Goal: Task Accomplishment & Management: Use online tool/utility

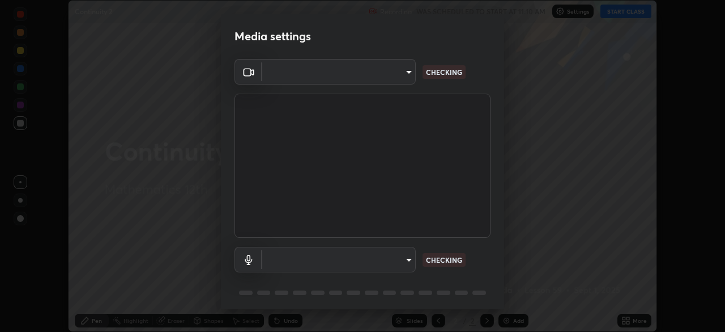
scroll to position [40, 0]
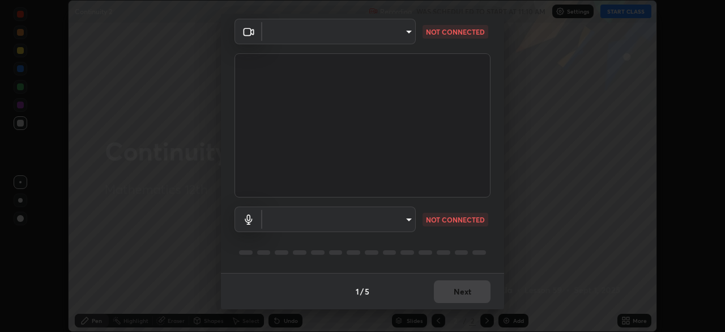
type input "c35a285883de36ed13854a1fbed0525b0d3f8b863e97d5e3b573df760e09333d"
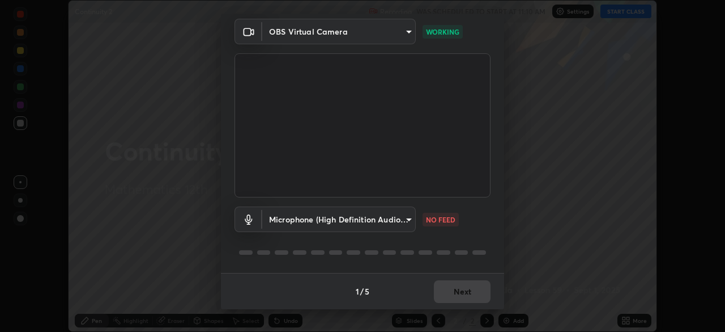
click at [395, 220] on body "Erase all Continuity 2 Recording WAS SCHEDULED TO START AT 11:10 AM Settings ST…" at bounding box center [362, 166] width 725 height 332
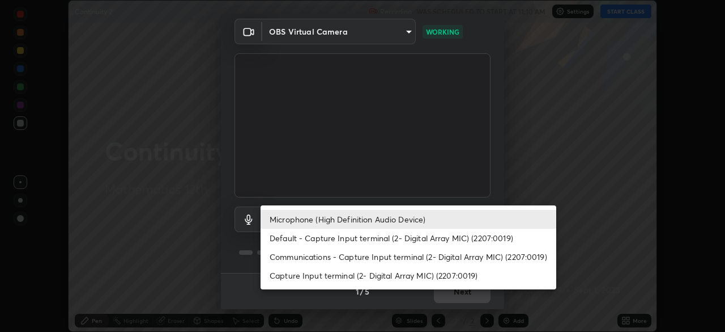
click at [309, 239] on li "Default - Capture Input terminal (2- Digital Array MIC) (2207:0019)" at bounding box center [409, 237] width 296 height 19
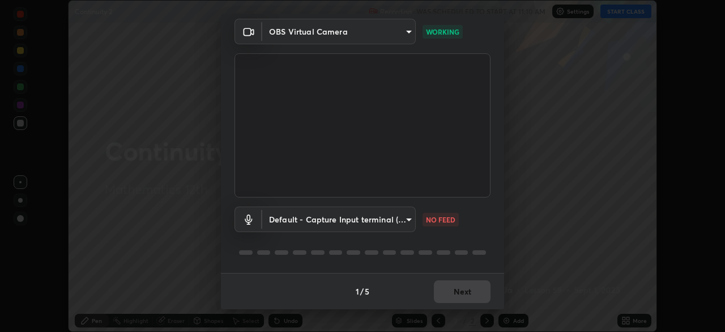
click at [311, 220] on body "Erase all Continuity 2 Recording WAS SCHEDULED TO START AT 11:10 AM Settings ST…" at bounding box center [362, 166] width 725 height 332
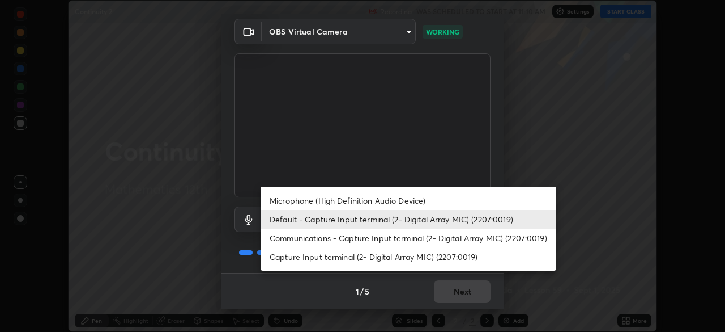
click at [308, 201] on li "Microphone (High Definition Audio Device)" at bounding box center [409, 200] width 296 height 19
type input "3d334ac0a462d559afaba984711ee6781e2bfd9c7b4003d7f15efc1d03da94cf"
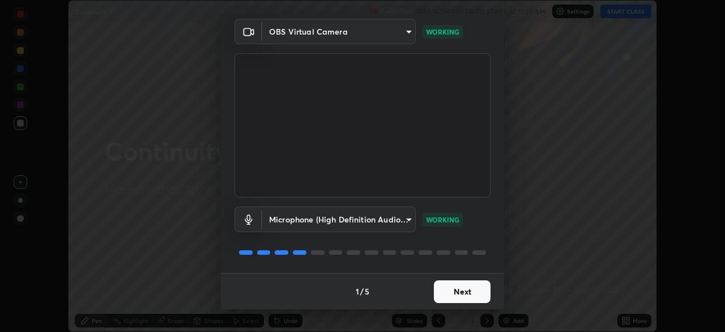
click at [468, 299] on button "Next" at bounding box center [462, 291] width 57 height 23
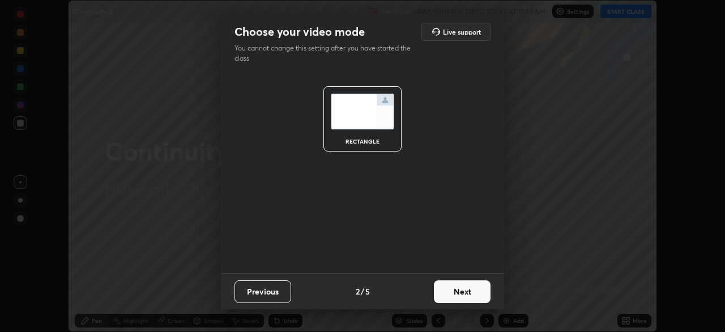
scroll to position [0, 0]
click at [472, 298] on button "Next" at bounding box center [462, 291] width 57 height 23
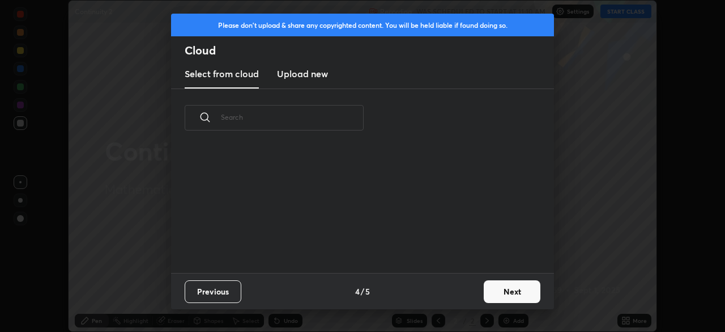
click at [484, 295] on button "Next" at bounding box center [512, 291] width 57 height 23
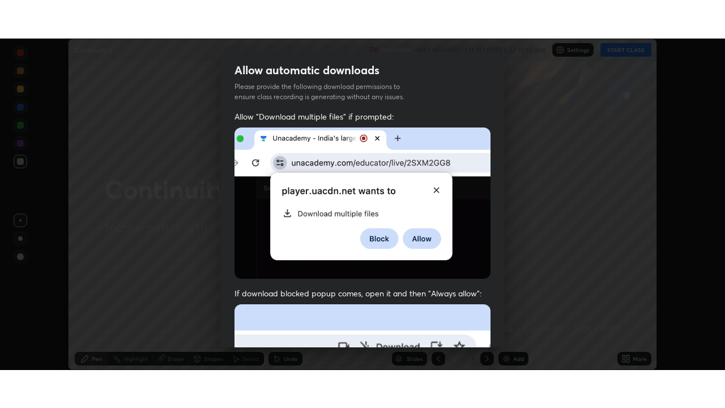
scroll to position [271, 0]
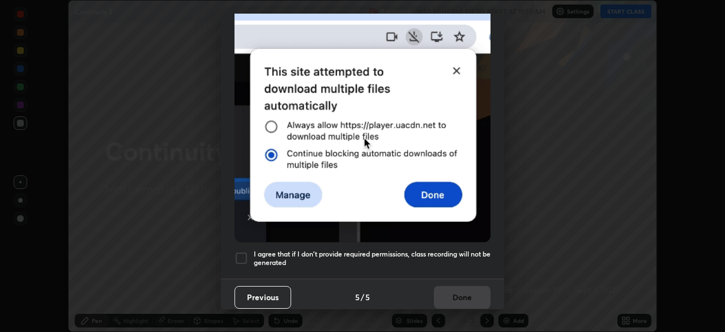
click at [239, 254] on div at bounding box center [242, 258] width 14 height 14
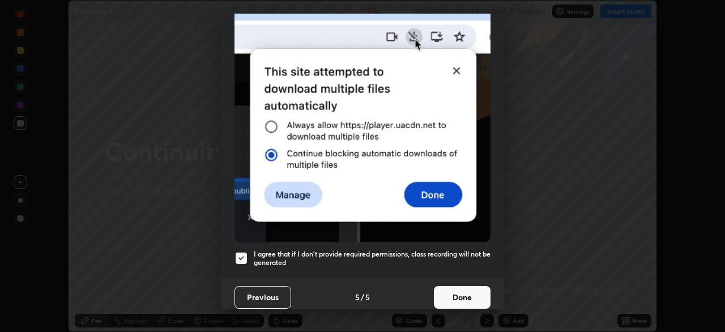
click at [477, 292] on button "Done" at bounding box center [462, 297] width 57 height 23
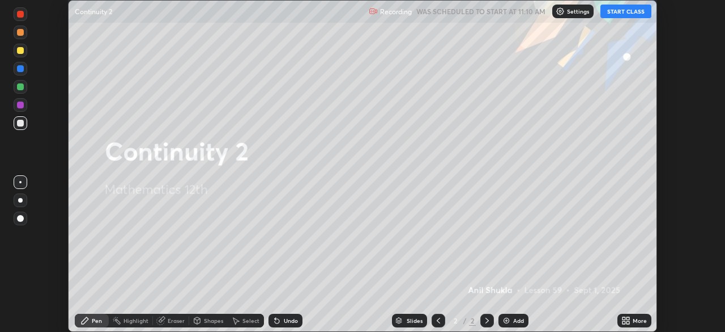
click at [627, 317] on icon at bounding box center [628, 318] width 3 height 3
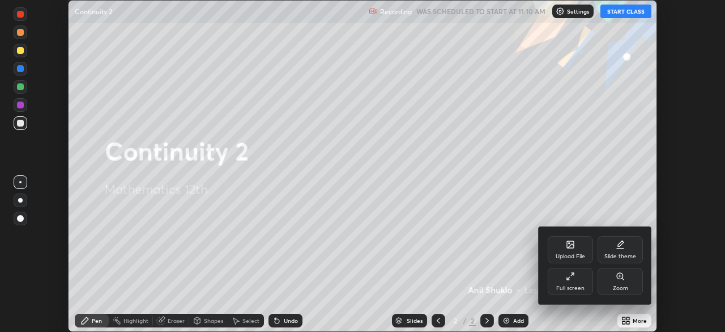
click at [575, 285] on div "Full screen" at bounding box center [571, 288] width 28 height 6
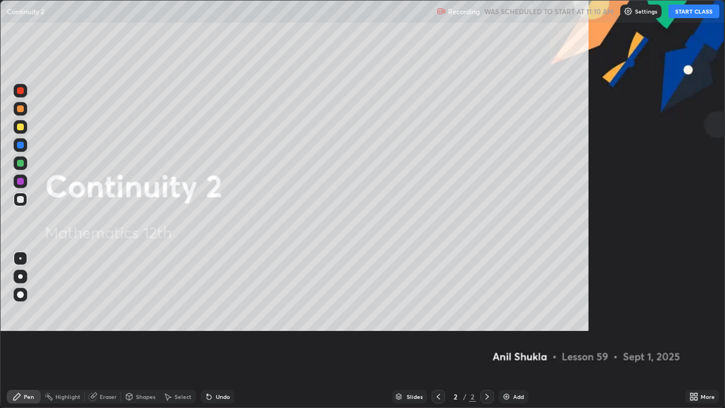
scroll to position [408, 725]
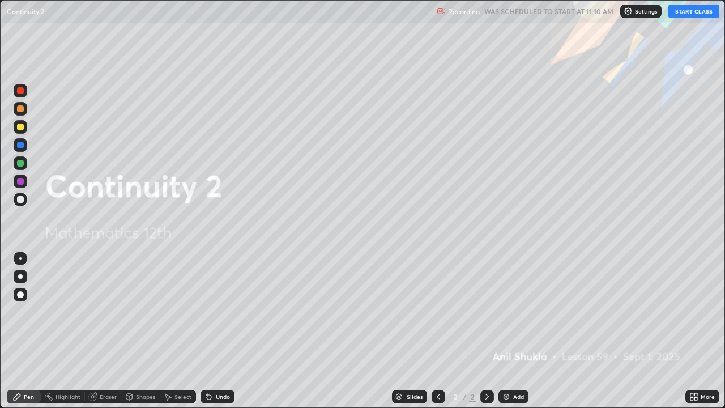
click at [679, 15] on button "START CLASS" at bounding box center [694, 12] width 51 height 14
click at [512, 331] on div "Add" at bounding box center [514, 397] width 30 height 14
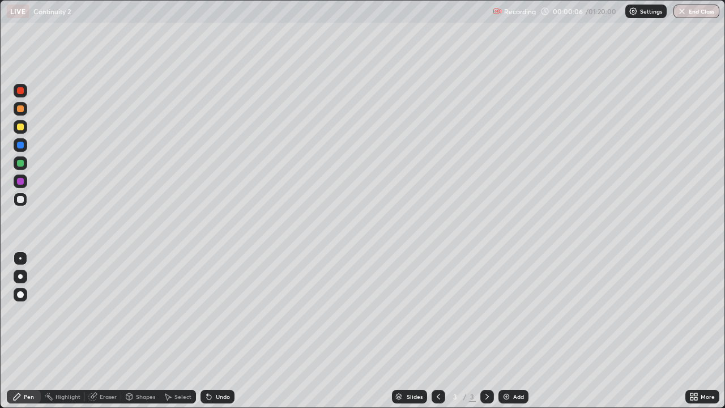
click at [19, 125] on div at bounding box center [20, 127] width 7 height 7
click at [19, 277] on div at bounding box center [20, 276] width 5 height 5
click at [20, 199] on div at bounding box center [20, 199] width 7 height 7
click at [22, 130] on div at bounding box center [21, 127] width 14 height 14
click at [22, 199] on div at bounding box center [20, 199] width 7 height 7
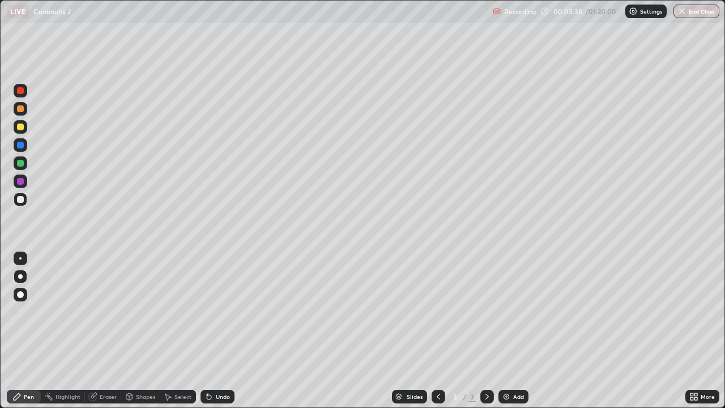
click at [223, 331] on div "Undo" at bounding box center [223, 397] width 14 height 6
click at [220, 331] on div "Undo" at bounding box center [223, 397] width 14 height 6
click at [221, 331] on div "Undo" at bounding box center [218, 397] width 34 height 14
click at [106, 331] on div "Eraser" at bounding box center [108, 397] width 17 height 6
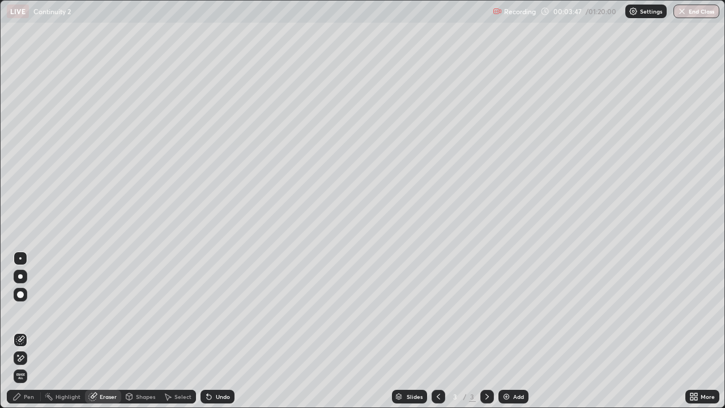
click at [26, 331] on div "Pen" at bounding box center [29, 397] width 10 height 6
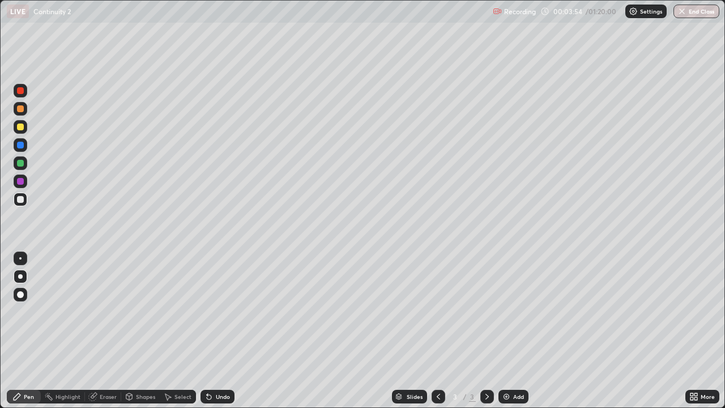
click at [23, 181] on div at bounding box center [20, 181] width 7 height 7
click at [21, 331] on icon at bounding box center [16, 396] width 9 height 9
click at [21, 127] on div at bounding box center [20, 127] width 7 height 7
click at [488, 331] on icon at bounding box center [487, 396] width 9 height 9
click at [487, 331] on icon at bounding box center [487, 396] width 9 height 9
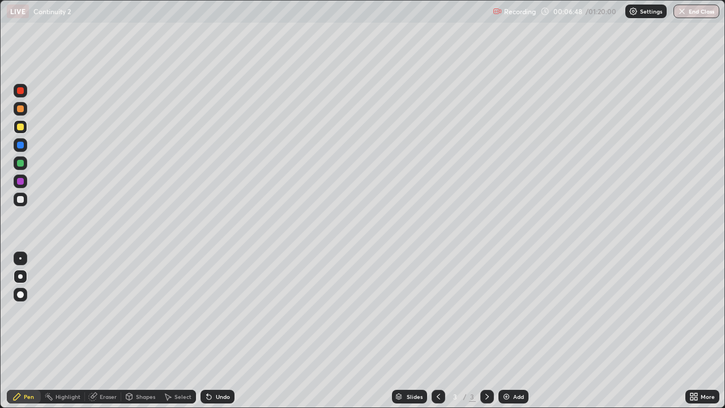
click at [507, 331] on img at bounding box center [506, 396] width 9 height 9
click at [22, 181] on div at bounding box center [20, 181] width 7 height 7
click at [20, 295] on div at bounding box center [20, 294] width 7 height 7
click at [213, 331] on div "Undo" at bounding box center [218, 397] width 34 height 14
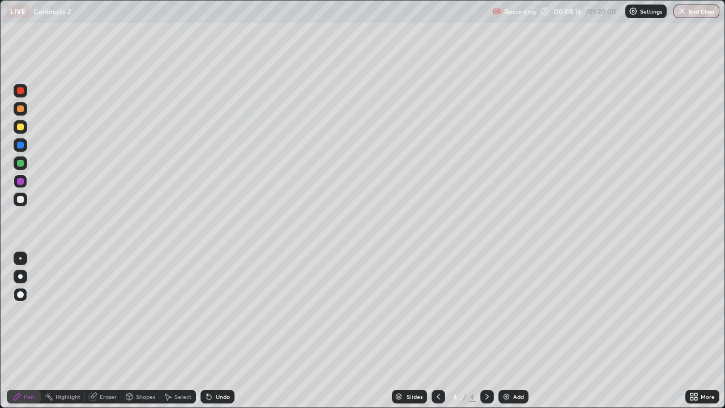
click at [222, 331] on div "Undo" at bounding box center [223, 397] width 14 height 6
click at [218, 331] on div "Undo" at bounding box center [218, 397] width 34 height 14
click at [22, 200] on div at bounding box center [20, 199] width 7 height 7
click at [22, 144] on div at bounding box center [20, 145] width 7 height 7
click at [219, 331] on div "Undo" at bounding box center [223, 397] width 14 height 6
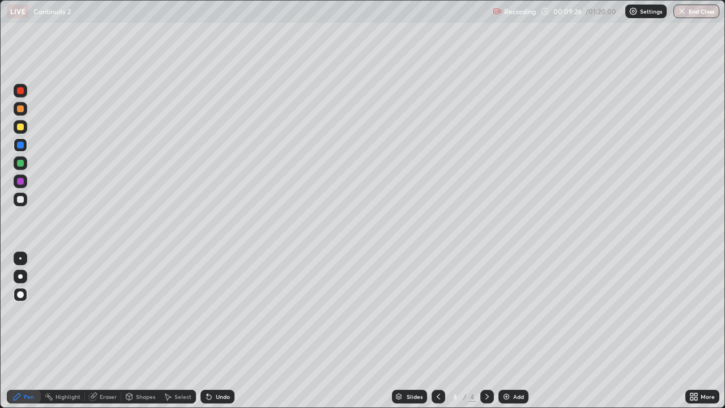
click at [216, 331] on div "Undo" at bounding box center [223, 397] width 14 height 6
click at [220, 331] on div "Undo" at bounding box center [223, 397] width 14 height 6
click at [216, 331] on div "Undo" at bounding box center [223, 397] width 14 height 6
click at [215, 331] on div "Undo" at bounding box center [215, 396] width 39 height 23
click at [219, 331] on div "Undo" at bounding box center [215, 396] width 39 height 23
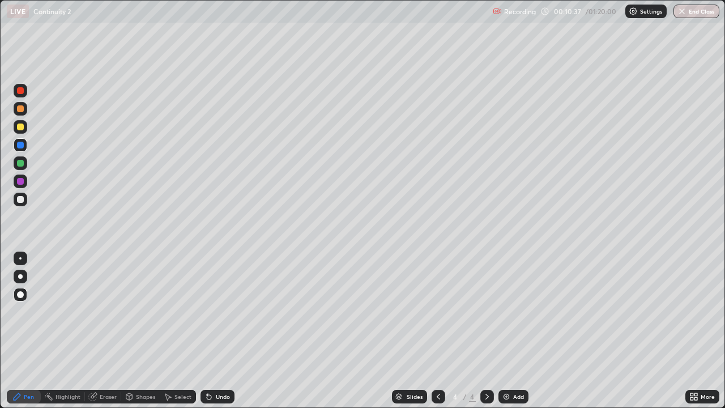
click at [218, 331] on div "Undo" at bounding box center [215, 396] width 39 height 23
click at [220, 331] on div "Undo" at bounding box center [223, 397] width 14 height 6
click at [23, 200] on div at bounding box center [20, 199] width 7 height 7
click at [21, 181] on div at bounding box center [20, 181] width 7 height 7
click at [19, 92] on div at bounding box center [20, 90] width 7 height 7
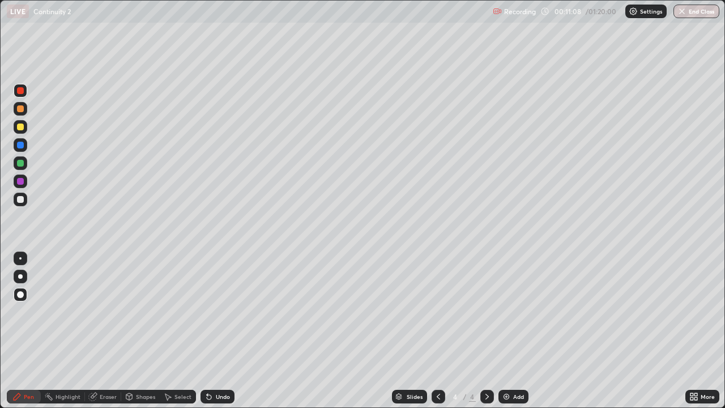
click at [20, 199] on div at bounding box center [20, 199] width 7 height 7
click at [21, 92] on div at bounding box center [20, 90] width 7 height 7
click at [21, 199] on div at bounding box center [20, 199] width 7 height 7
click at [20, 109] on div at bounding box center [20, 108] width 7 height 7
click at [22, 199] on div at bounding box center [20, 199] width 7 height 7
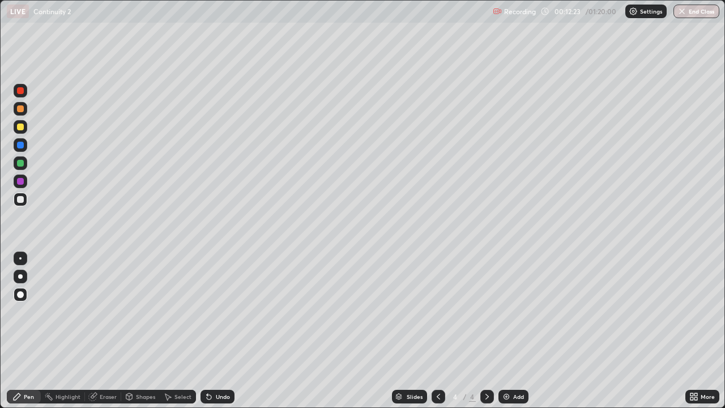
click at [22, 107] on div at bounding box center [20, 108] width 7 height 7
click at [18, 200] on div at bounding box center [20, 199] width 7 height 7
click at [216, 331] on div "Undo" at bounding box center [223, 397] width 14 height 6
click at [438, 331] on icon at bounding box center [438, 396] width 9 height 9
click at [23, 94] on div at bounding box center [21, 91] width 14 height 14
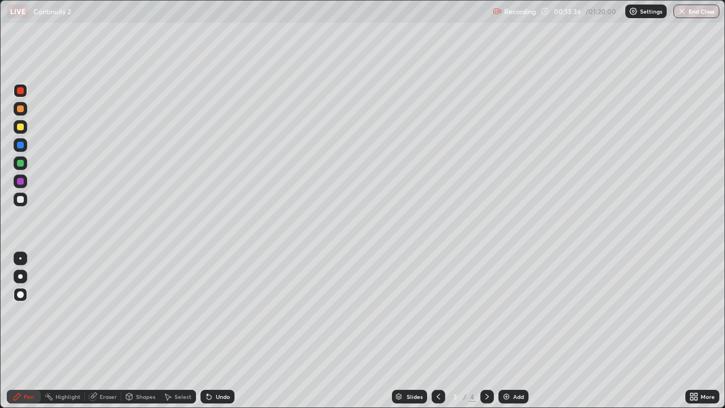
click at [22, 260] on div at bounding box center [21, 259] width 14 height 14
click at [485, 331] on icon at bounding box center [487, 396] width 9 height 9
click at [19, 129] on div at bounding box center [20, 127] width 7 height 7
click at [21, 276] on div at bounding box center [20, 276] width 5 height 5
click at [26, 331] on div "Pen" at bounding box center [29, 397] width 10 height 6
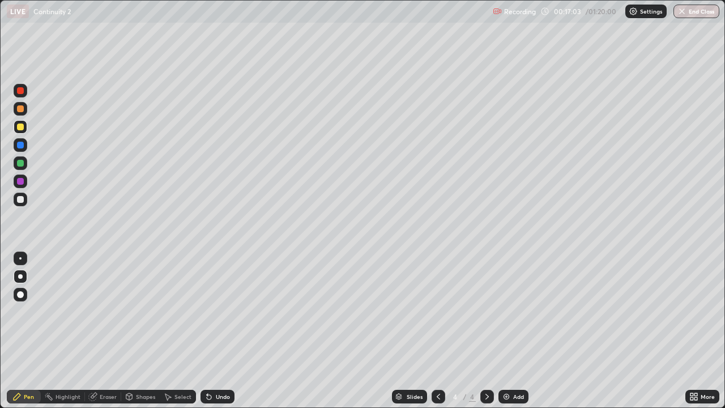
click at [486, 331] on icon at bounding box center [487, 396] width 9 height 9
click at [487, 331] on icon at bounding box center [487, 397] width 3 height 6
click at [486, 331] on icon at bounding box center [487, 397] width 3 height 6
click at [485, 331] on icon at bounding box center [487, 396] width 9 height 9
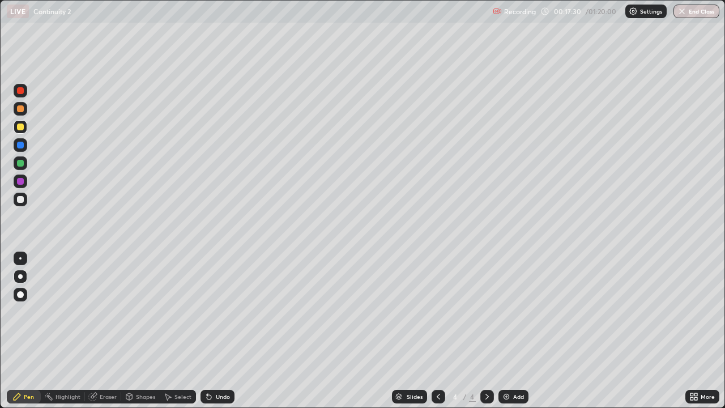
click at [513, 331] on div "Add" at bounding box center [518, 397] width 11 height 6
click at [19, 125] on div at bounding box center [20, 127] width 7 height 7
click at [19, 198] on div at bounding box center [20, 199] width 7 height 7
click at [23, 129] on div at bounding box center [20, 127] width 7 height 7
click at [22, 200] on div at bounding box center [20, 199] width 7 height 7
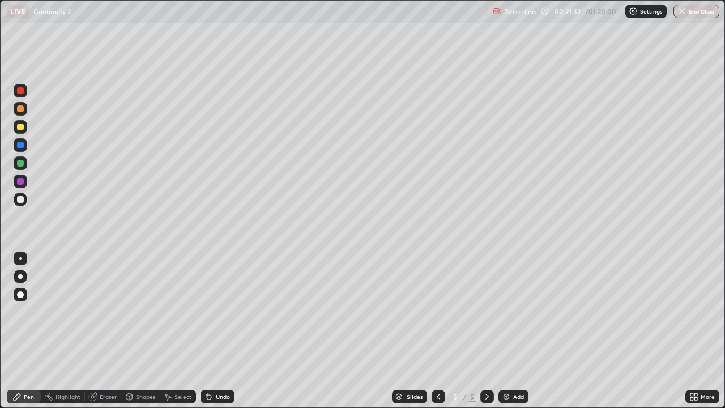
click at [20, 181] on div at bounding box center [20, 181] width 7 height 7
click at [21, 163] on div at bounding box center [20, 163] width 7 height 7
click at [223, 331] on div "Undo" at bounding box center [223, 397] width 14 height 6
click at [20, 181] on div at bounding box center [20, 181] width 7 height 7
click at [22, 198] on div at bounding box center [20, 199] width 7 height 7
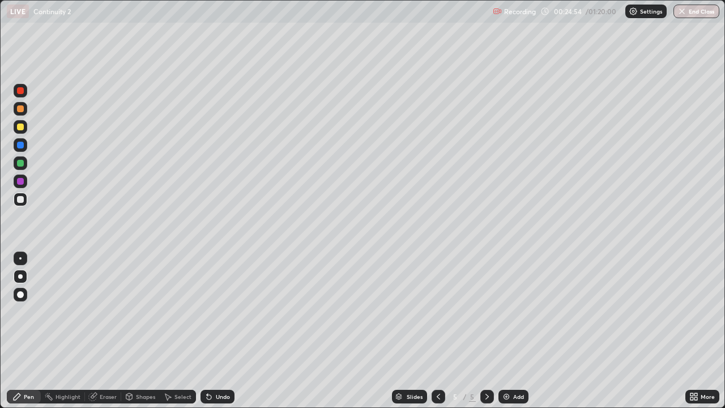
click at [222, 331] on div "Undo" at bounding box center [223, 397] width 14 height 6
click at [104, 331] on div "Eraser" at bounding box center [108, 397] width 17 height 6
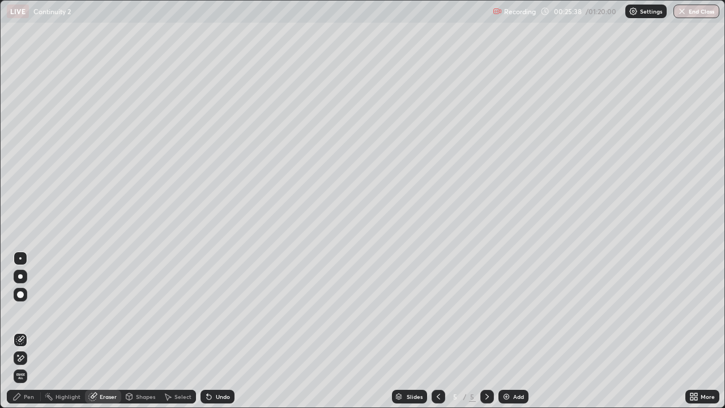
click at [26, 331] on div "Pen" at bounding box center [29, 397] width 10 height 6
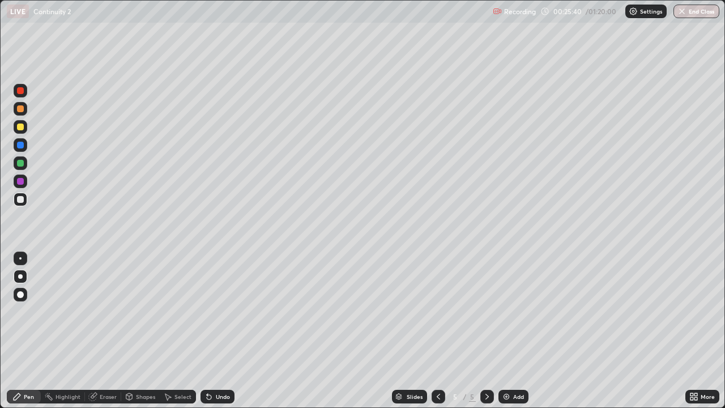
click at [20, 129] on div at bounding box center [20, 127] width 7 height 7
click at [108, 331] on div "Eraser" at bounding box center [108, 397] width 17 height 6
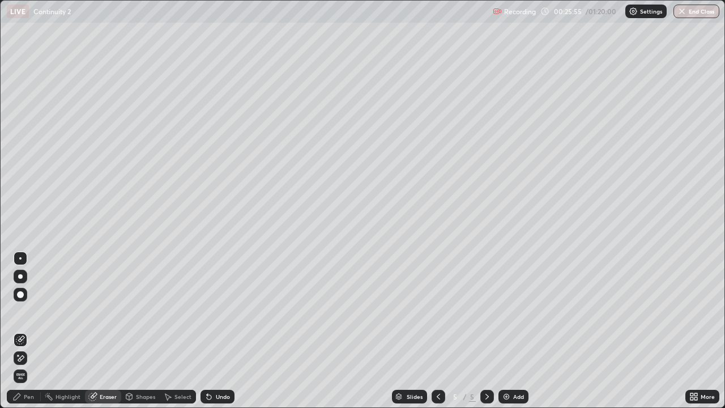
click at [96, 331] on icon at bounding box center [92, 396] width 9 height 9
click at [23, 331] on div "Pen" at bounding box center [24, 397] width 34 height 14
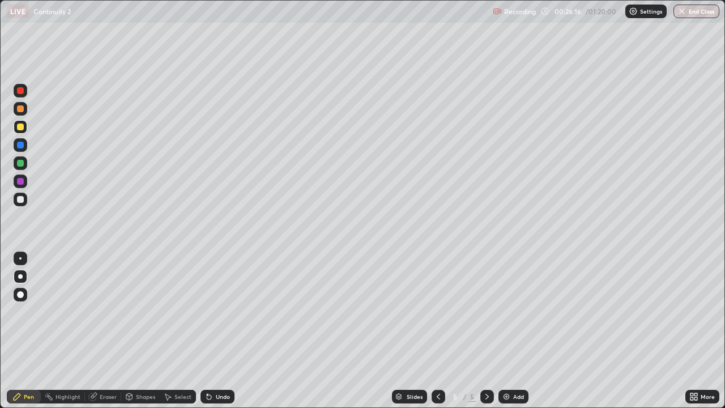
click at [21, 199] on div at bounding box center [20, 199] width 7 height 7
click at [17, 331] on icon at bounding box center [17, 396] width 7 height 7
click at [20, 128] on div at bounding box center [20, 127] width 7 height 7
click at [19, 109] on div at bounding box center [20, 108] width 7 height 7
click at [22, 164] on div at bounding box center [20, 163] width 7 height 7
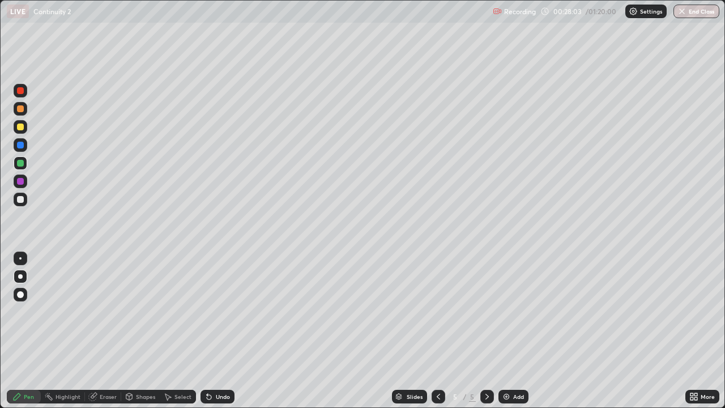
click at [22, 109] on div at bounding box center [20, 108] width 7 height 7
click at [21, 92] on div at bounding box center [20, 90] width 7 height 7
click at [435, 331] on icon at bounding box center [438, 396] width 9 height 9
click at [436, 331] on icon at bounding box center [438, 396] width 9 height 9
click at [434, 331] on icon at bounding box center [438, 396] width 9 height 9
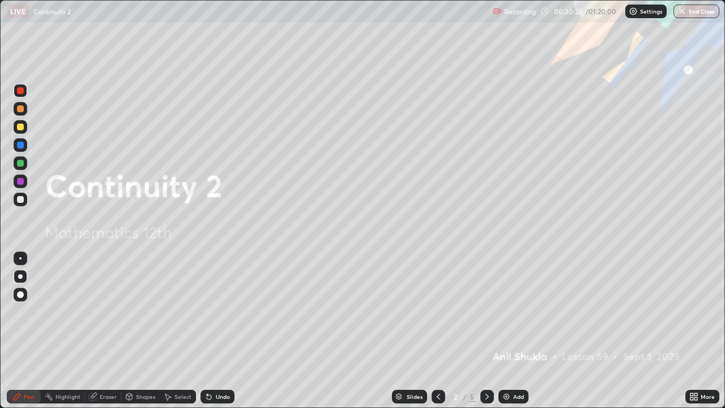
click at [491, 331] on div at bounding box center [488, 397] width 14 height 14
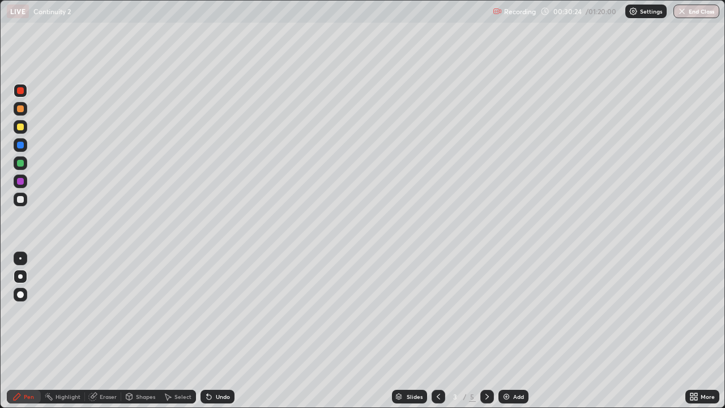
click at [485, 331] on icon at bounding box center [487, 396] width 9 height 9
click at [486, 331] on icon at bounding box center [487, 396] width 9 height 9
click at [108, 331] on div "Eraser" at bounding box center [108, 397] width 17 height 6
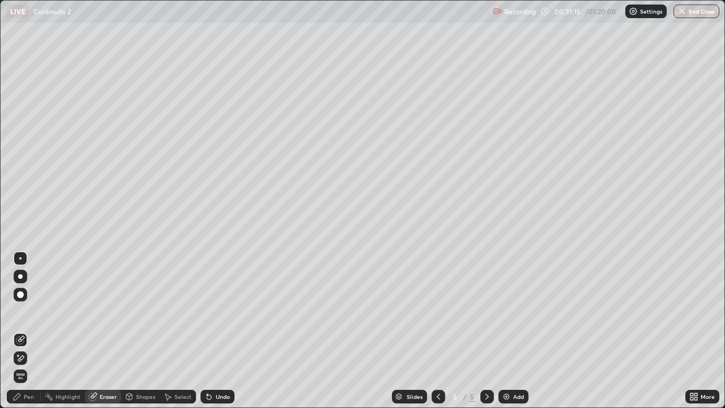
click at [436, 331] on icon at bounding box center [438, 396] width 9 height 9
click at [486, 331] on icon at bounding box center [487, 396] width 9 height 9
click at [437, 331] on icon at bounding box center [438, 396] width 9 height 9
click at [438, 331] on icon at bounding box center [438, 397] width 3 height 6
click at [432, 331] on div at bounding box center [439, 397] width 14 height 14
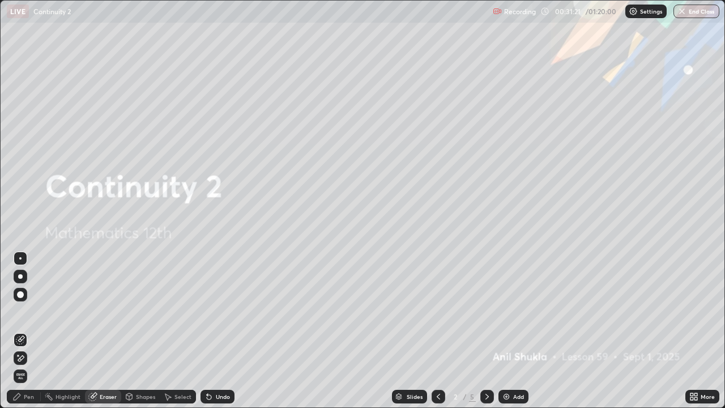
click at [19, 331] on icon at bounding box center [17, 396] width 7 height 7
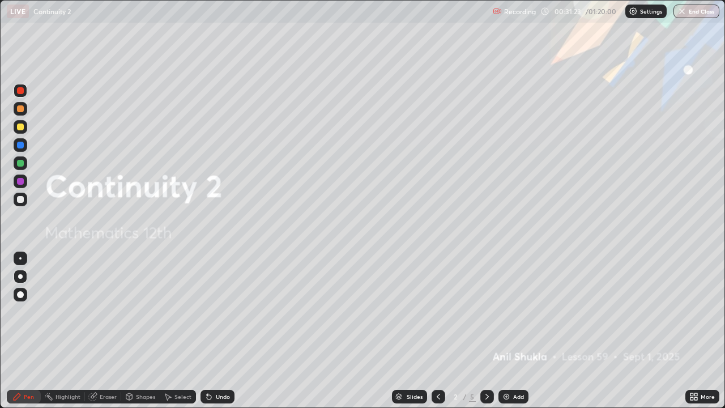
click at [21, 124] on div at bounding box center [20, 127] width 7 height 7
click at [21, 277] on div at bounding box center [20, 276] width 5 height 5
click at [20, 296] on div at bounding box center [20, 294] width 7 height 7
click at [22, 128] on div at bounding box center [20, 127] width 7 height 7
click at [487, 331] on icon at bounding box center [487, 396] width 9 height 9
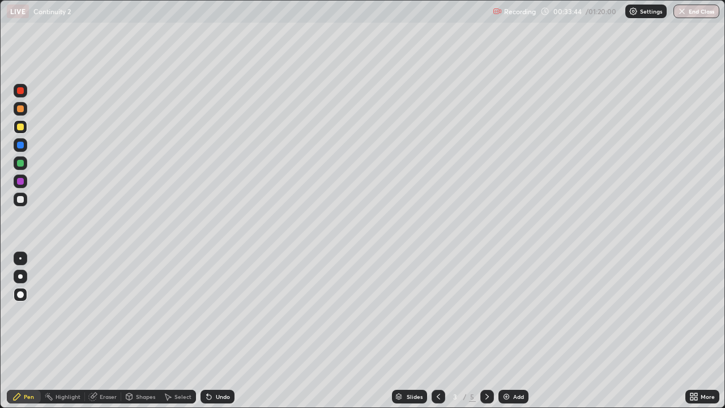
click at [483, 331] on icon at bounding box center [487, 396] width 9 height 9
click at [486, 331] on icon at bounding box center [487, 397] width 3 height 6
click at [19, 109] on div at bounding box center [20, 108] width 7 height 7
click at [104, 331] on div "Eraser" at bounding box center [108, 397] width 17 height 6
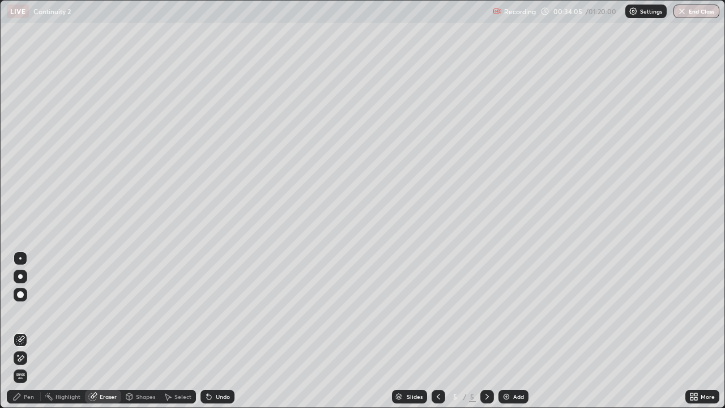
click at [23, 331] on div "Pen" at bounding box center [24, 397] width 34 height 14
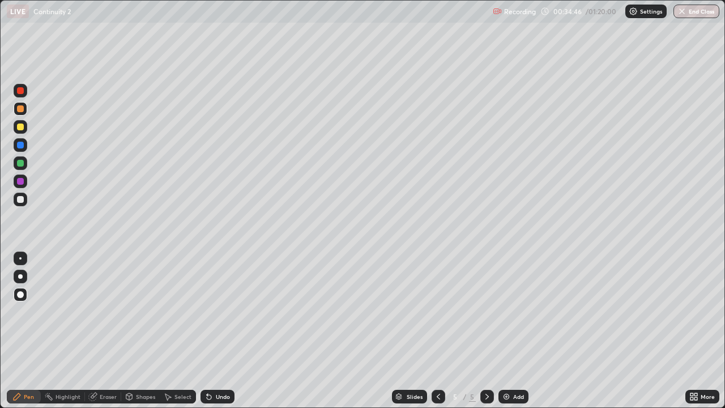
click at [435, 331] on icon at bounding box center [438, 396] width 9 height 9
click at [483, 331] on icon at bounding box center [487, 396] width 9 height 9
click at [435, 331] on icon at bounding box center [438, 396] width 9 height 9
click at [22, 129] on div at bounding box center [20, 127] width 7 height 7
click at [485, 331] on icon at bounding box center [487, 396] width 9 height 9
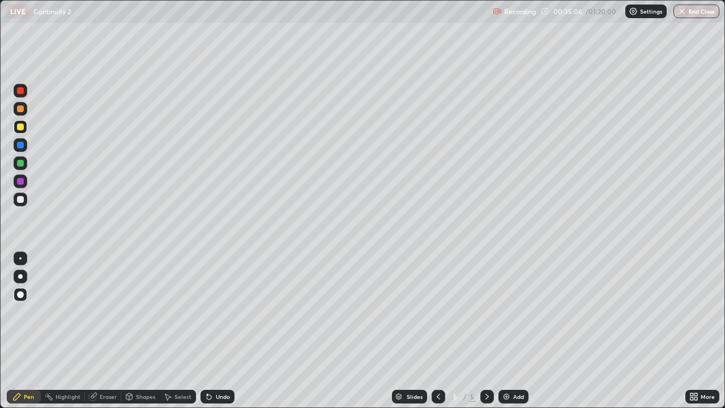
click at [485, 331] on icon at bounding box center [487, 396] width 9 height 9
click at [487, 331] on icon at bounding box center [487, 396] width 9 height 9
click at [486, 331] on icon at bounding box center [487, 397] width 3 height 6
click at [490, 331] on icon at bounding box center [487, 396] width 9 height 9
click at [510, 331] on div "Add" at bounding box center [514, 397] width 30 height 14
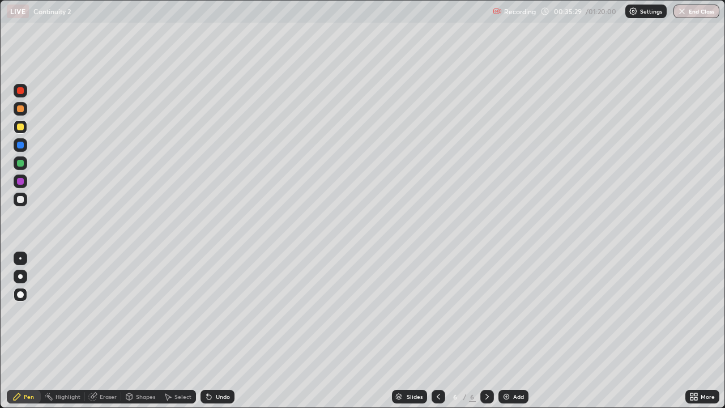
click at [212, 331] on div "Undo" at bounding box center [218, 397] width 34 height 14
click at [214, 331] on div "Undo" at bounding box center [218, 397] width 34 height 14
click at [23, 277] on div at bounding box center [21, 277] width 14 height 14
click at [19, 201] on div at bounding box center [20, 199] width 7 height 7
click at [19, 181] on div at bounding box center [20, 181] width 7 height 7
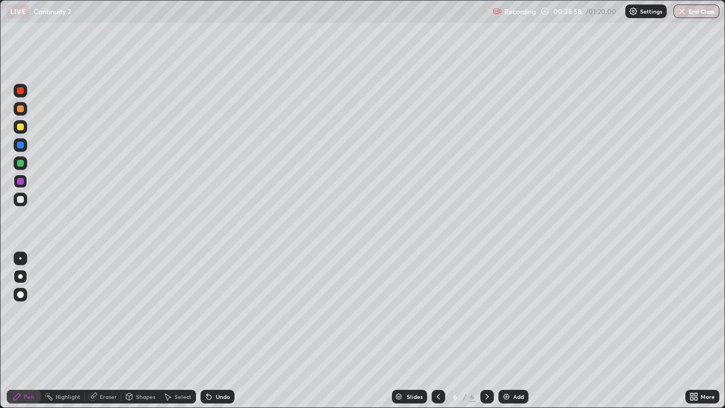
click at [20, 199] on div at bounding box center [20, 199] width 7 height 7
click at [20, 181] on div at bounding box center [20, 181] width 7 height 7
click at [20, 163] on div at bounding box center [20, 163] width 7 height 7
click at [20, 199] on div at bounding box center [20, 199] width 7 height 7
click at [105, 331] on div "Eraser" at bounding box center [108, 397] width 17 height 6
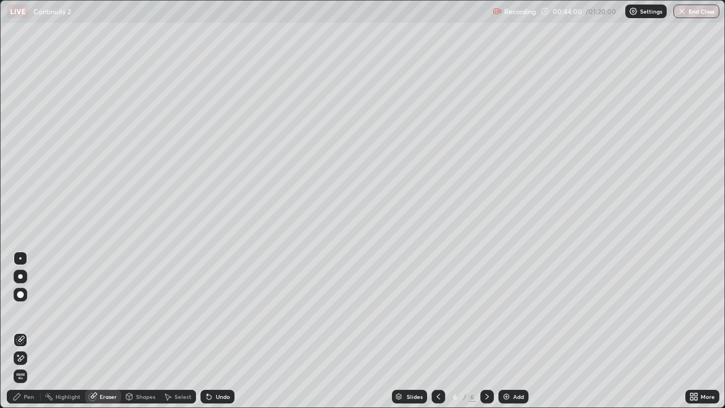
click at [29, 331] on div "Pen" at bounding box center [29, 397] width 10 height 6
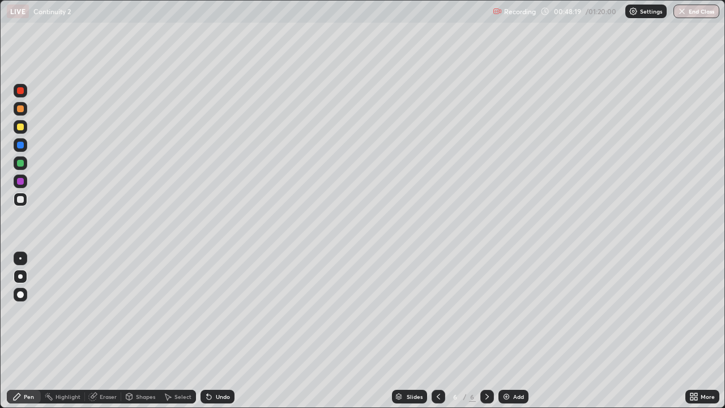
click at [483, 331] on icon at bounding box center [487, 396] width 9 height 9
click at [485, 331] on icon at bounding box center [487, 396] width 9 height 9
click at [486, 331] on icon at bounding box center [487, 397] width 3 height 6
click at [19, 128] on div at bounding box center [20, 127] width 7 height 7
click at [22, 277] on div at bounding box center [20, 276] width 5 height 5
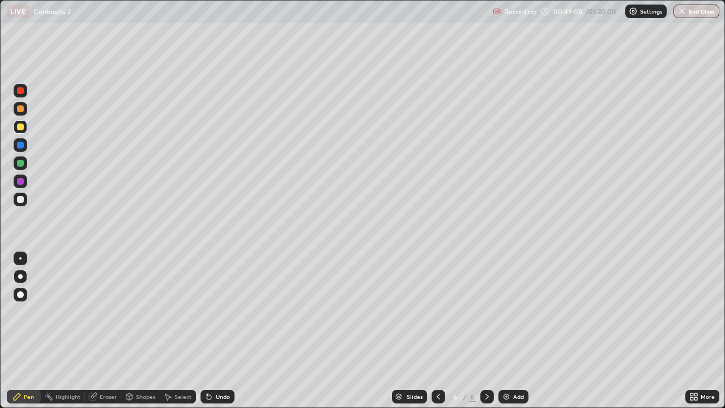
click at [486, 331] on icon at bounding box center [487, 397] width 3 height 6
click at [516, 331] on div "Add" at bounding box center [518, 397] width 11 height 6
click at [221, 331] on div "Undo" at bounding box center [223, 397] width 14 height 6
click at [224, 331] on div "Undo" at bounding box center [223, 397] width 14 height 6
click at [216, 331] on div "Undo" at bounding box center [223, 397] width 14 height 6
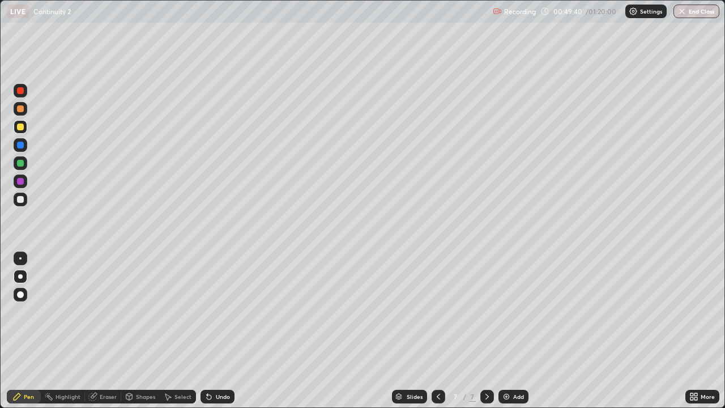
click at [217, 331] on div "Undo" at bounding box center [223, 397] width 14 height 6
click at [223, 331] on div "Undo" at bounding box center [223, 397] width 14 height 6
click at [220, 331] on div "Undo" at bounding box center [223, 397] width 14 height 6
click at [222, 331] on div "Undo" at bounding box center [223, 397] width 14 height 6
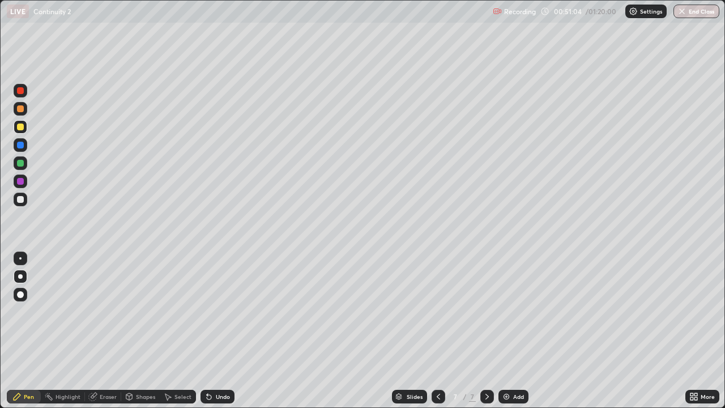
click at [113, 331] on div "Eraser" at bounding box center [108, 397] width 17 height 6
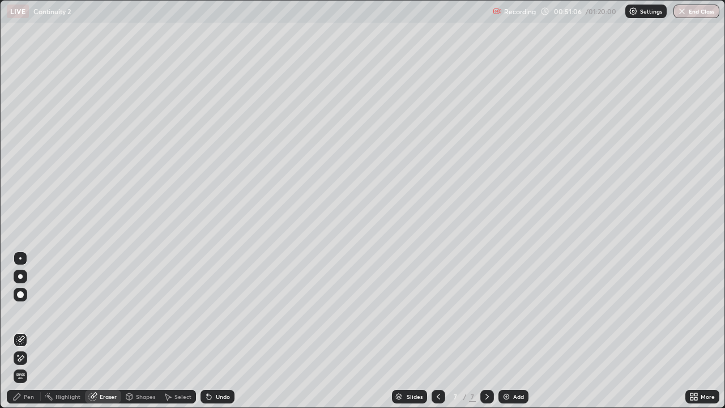
click at [23, 331] on div "Pen" at bounding box center [24, 397] width 34 height 14
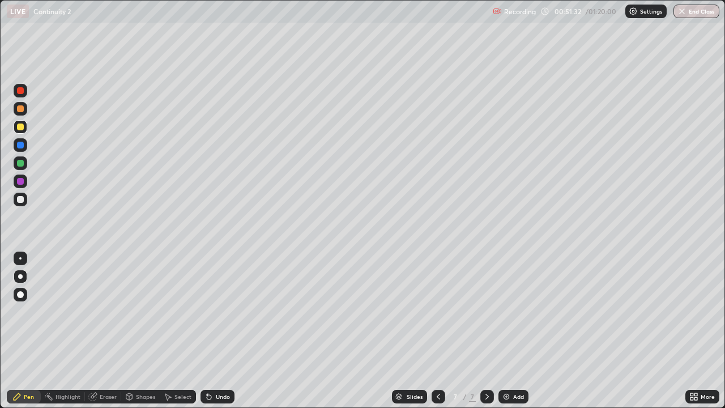
click at [20, 202] on div at bounding box center [20, 199] width 7 height 7
click at [20, 277] on div at bounding box center [20, 276] width 5 height 5
click at [220, 331] on div "Undo" at bounding box center [223, 397] width 14 height 6
click at [219, 331] on div "Undo" at bounding box center [218, 397] width 34 height 14
click at [21, 201] on div at bounding box center [20, 199] width 7 height 7
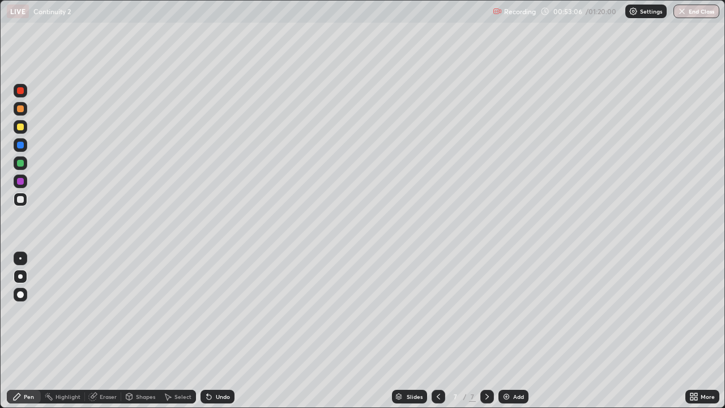
click at [222, 331] on div "Undo" at bounding box center [223, 397] width 14 height 6
click at [218, 331] on div "Undo" at bounding box center [223, 397] width 14 height 6
click at [217, 331] on div "Undo" at bounding box center [223, 397] width 14 height 6
click at [216, 331] on div "Undo" at bounding box center [223, 397] width 14 height 6
click at [218, 331] on div "Undo" at bounding box center [223, 397] width 14 height 6
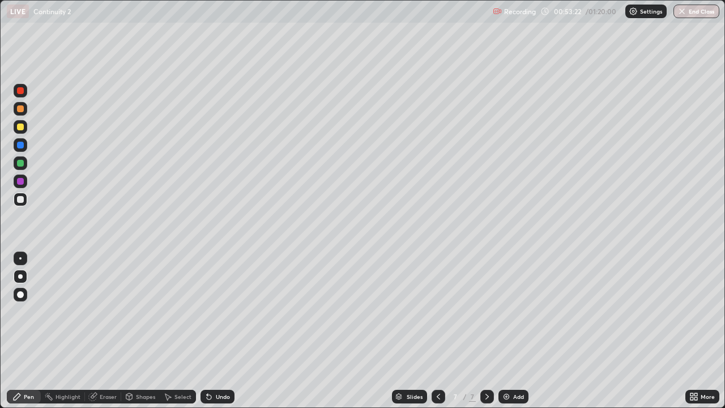
click at [216, 331] on div "Undo" at bounding box center [223, 397] width 14 height 6
click at [19, 93] on div at bounding box center [20, 90] width 7 height 7
click at [23, 200] on div at bounding box center [20, 199] width 7 height 7
click at [20, 182] on div at bounding box center [20, 181] width 7 height 7
click at [22, 164] on div at bounding box center [20, 163] width 7 height 7
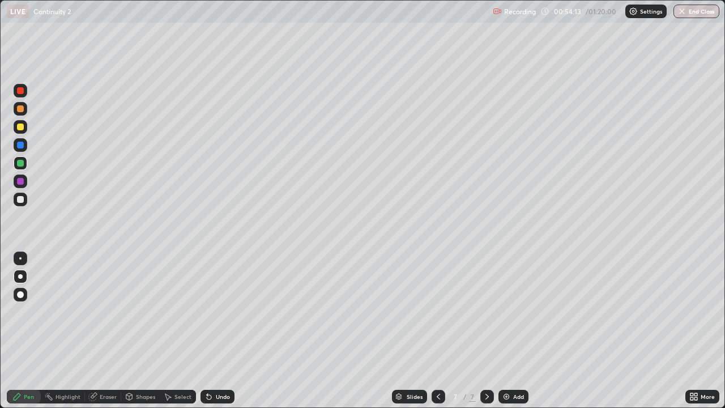
click at [19, 198] on div at bounding box center [20, 199] width 7 height 7
click at [23, 145] on div at bounding box center [20, 145] width 7 height 7
click at [213, 331] on div "Undo" at bounding box center [218, 397] width 34 height 14
click at [20, 199] on div at bounding box center [20, 199] width 7 height 7
click at [24, 90] on div at bounding box center [21, 91] width 14 height 14
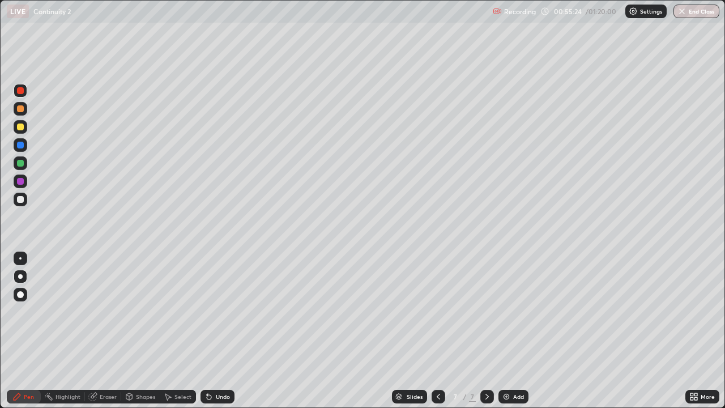
click at [19, 162] on div at bounding box center [20, 163] width 7 height 7
click at [20, 90] on div at bounding box center [20, 90] width 7 height 7
click at [22, 126] on div at bounding box center [20, 127] width 7 height 7
click at [21, 261] on div at bounding box center [21, 259] width 14 height 14
click at [19, 182] on div at bounding box center [20, 181] width 7 height 7
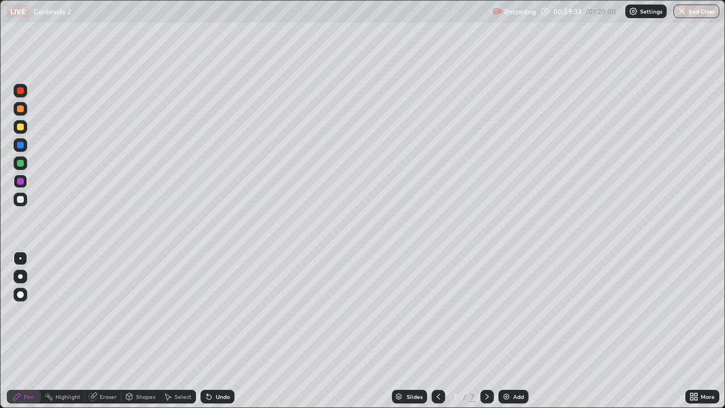
click at [20, 126] on div at bounding box center [20, 127] width 7 height 7
click at [19, 276] on div at bounding box center [20, 276] width 5 height 5
click at [486, 331] on icon at bounding box center [487, 396] width 9 height 9
click at [513, 331] on div "Add" at bounding box center [518, 397] width 11 height 6
click at [19, 199] on div at bounding box center [20, 199] width 7 height 7
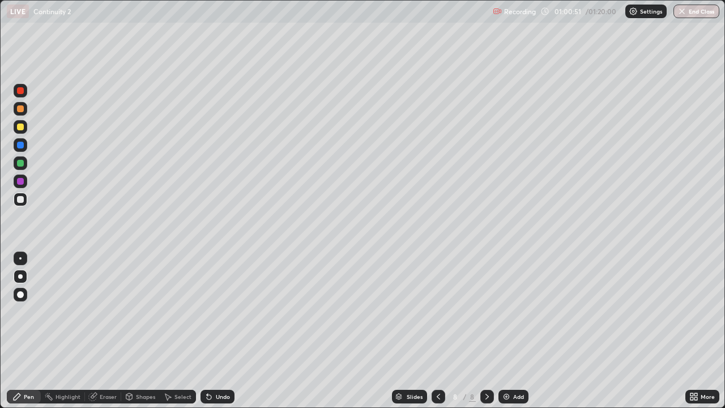
click at [111, 331] on div "Eraser" at bounding box center [108, 397] width 17 height 6
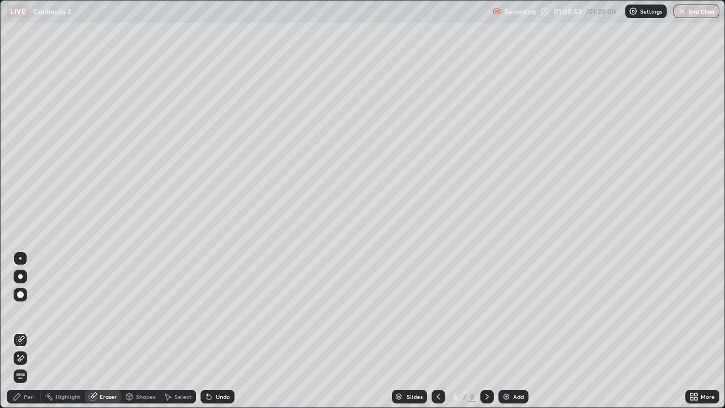
click at [24, 331] on div "Pen" at bounding box center [24, 397] width 34 height 14
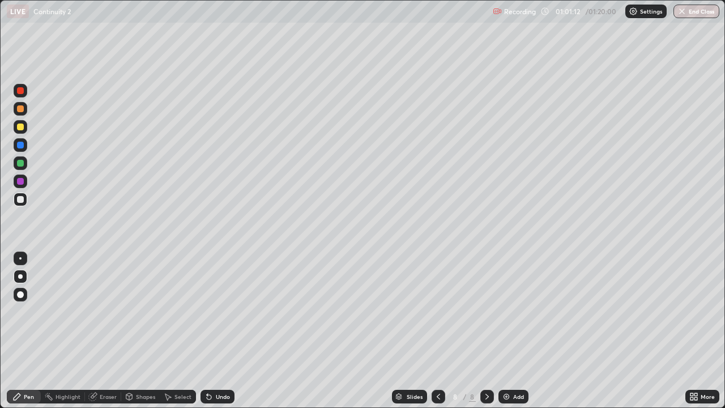
click at [219, 331] on div "Undo" at bounding box center [223, 397] width 14 height 6
click at [221, 331] on div "Undo" at bounding box center [223, 397] width 14 height 6
click at [22, 199] on div at bounding box center [20, 199] width 7 height 7
click at [19, 163] on div at bounding box center [20, 163] width 7 height 7
click at [20, 199] on div at bounding box center [20, 199] width 7 height 7
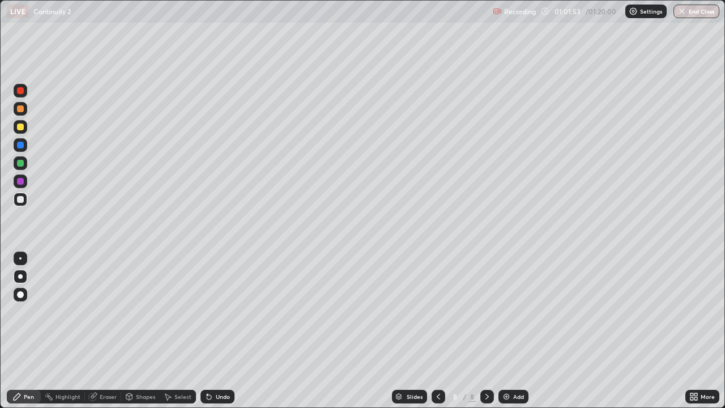
click at [22, 144] on div at bounding box center [20, 145] width 7 height 7
click at [104, 331] on div "Eraser" at bounding box center [103, 397] width 36 height 14
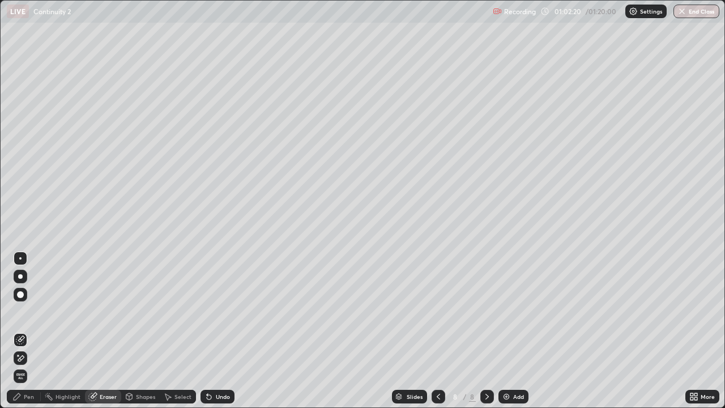
click at [30, 331] on div "Pen" at bounding box center [29, 397] width 10 height 6
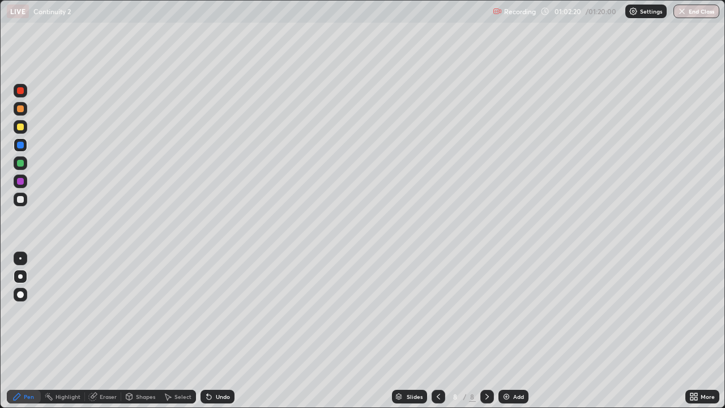
click at [19, 201] on div at bounding box center [20, 199] width 7 height 7
click at [23, 182] on div at bounding box center [20, 181] width 7 height 7
click at [216, 331] on div "Undo" at bounding box center [223, 397] width 14 height 6
click at [20, 201] on div at bounding box center [20, 199] width 7 height 7
click at [20, 164] on div at bounding box center [20, 163] width 7 height 7
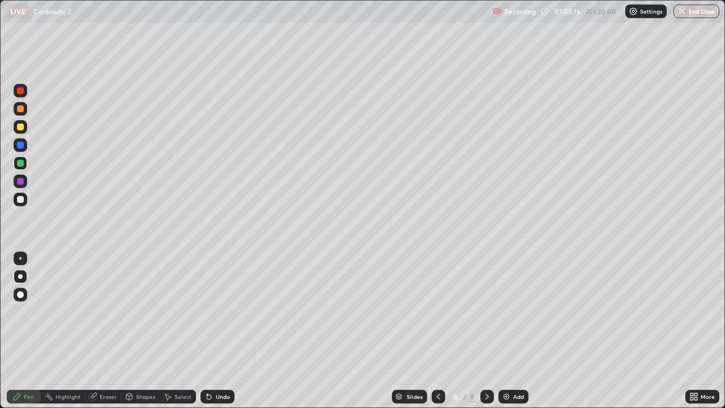
click at [20, 182] on div at bounding box center [20, 181] width 7 height 7
click at [20, 144] on div at bounding box center [20, 145] width 7 height 7
click at [18, 197] on div at bounding box center [20, 199] width 7 height 7
click at [488, 331] on icon at bounding box center [487, 396] width 9 height 9
click at [509, 331] on img at bounding box center [506, 396] width 9 height 9
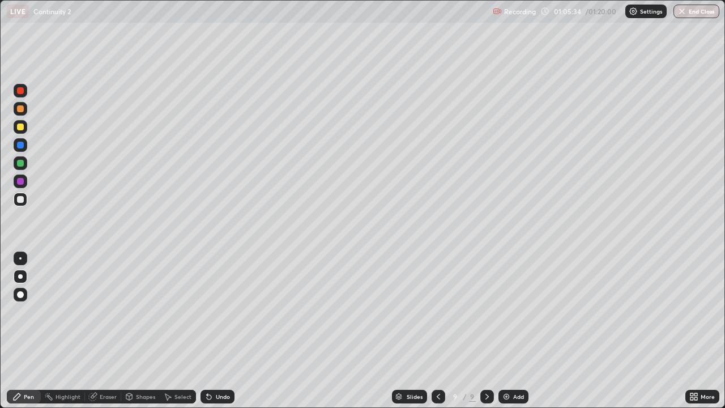
click at [19, 126] on div at bounding box center [20, 127] width 7 height 7
click at [20, 182] on div at bounding box center [20, 181] width 7 height 7
click at [19, 197] on div at bounding box center [20, 199] width 7 height 7
click at [216, 331] on div "Undo" at bounding box center [223, 397] width 14 height 6
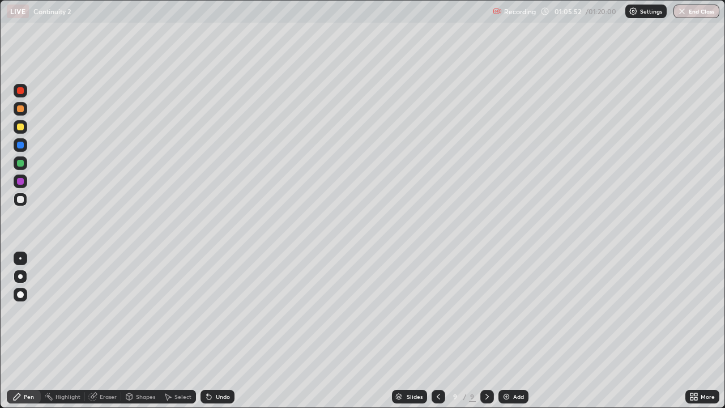
click at [218, 331] on div "Undo" at bounding box center [223, 397] width 14 height 6
click at [220, 331] on div "Undo" at bounding box center [218, 397] width 34 height 14
click at [19, 201] on div at bounding box center [20, 199] width 7 height 7
click at [20, 184] on div at bounding box center [20, 181] width 7 height 7
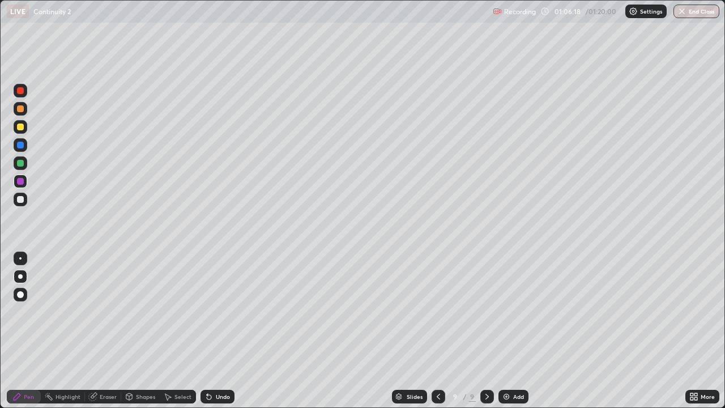
click at [24, 88] on div at bounding box center [21, 91] width 14 height 14
click at [20, 199] on div at bounding box center [20, 199] width 7 height 7
click at [23, 181] on div at bounding box center [20, 181] width 7 height 7
click at [19, 91] on div at bounding box center [20, 90] width 7 height 7
click at [23, 295] on div at bounding box center [20, 294] width 7 height 7
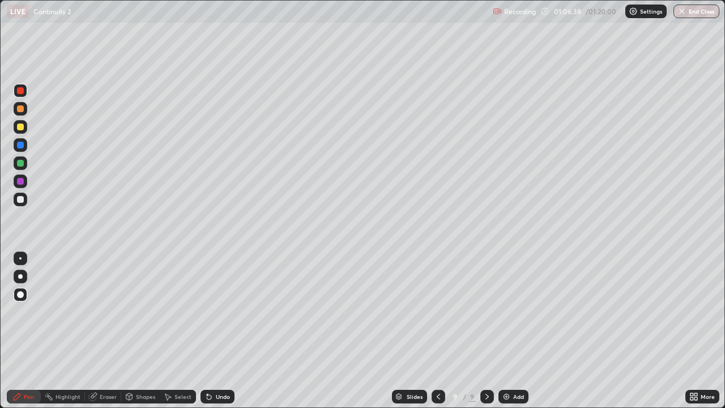
click at [19, 199] on div at bounding box center [20, 199] width 7 height 7
click at [19, 260] on div at bounding box center [21, 259] width 14 height 14
click at [20, 128] on div at bounding box center [20, 127] width 7 height 7
click at [22, 275] on div at bounding box center [20, 276] width 5 height 5
click at [22, 331] on div "Pen" at bounding box center [24, 397] width 34 height 14
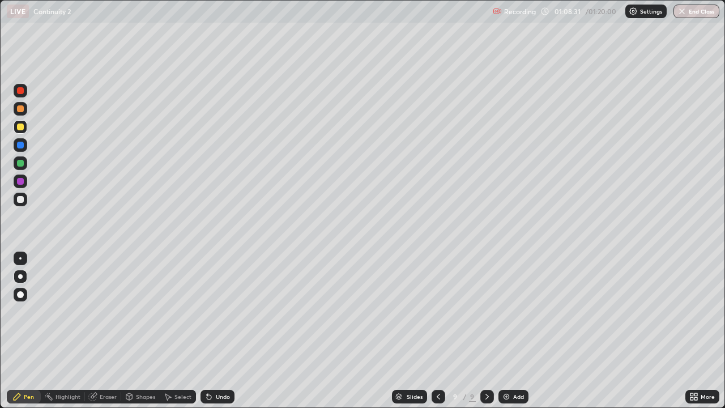
click at [18, 125] on div at bounding box center [20, 127] width 7 height 7
click at [489, 331] on icon at bounding box center [487, 396] width 9 height 9
click at [516, 331] on div "Add" at bounding box center [518, 397] width 11 height 6
click at [22, 274] on div at bounding box center [21, 277] width 14 height 14
click at [22, 130] on div at bounding box center [21, 127] width 14 height 14
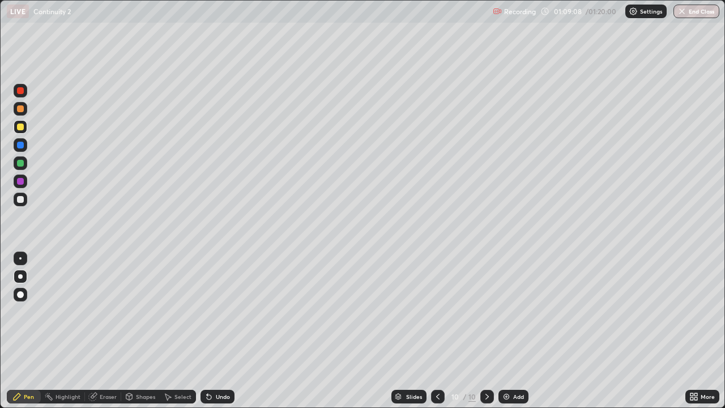
click at [20, 200] on div at bounding box center [20, 199] width 7 height 7
click at [215, 331] on div "Undo" at bounding box center [218, 397] width 34 height 14
click at [19, 200] on div at bounding box center [20, 199] width 7 height 7
click at [20, 182] on div at bounding box center [20, 181] width 7 height 7
click at [222, 331] on div "Undo" at bounding box center [223, 397] width 14 height 6
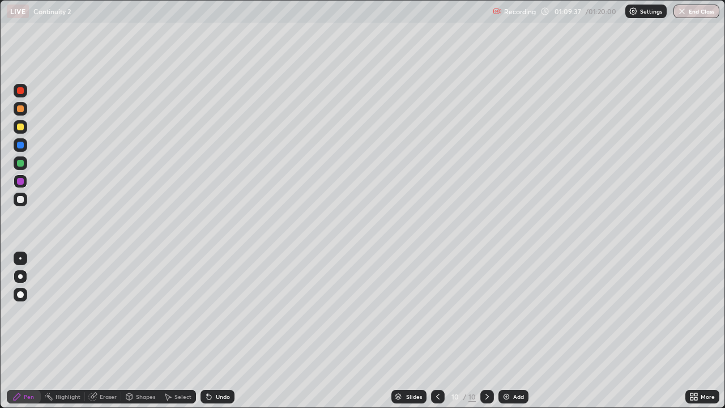
click at [21, 199] on div at bounding box center [20, 199] width 7 height 7
click at [111, 331] on div "Eraser" at bounding box center [108, 397] width 17 height 6
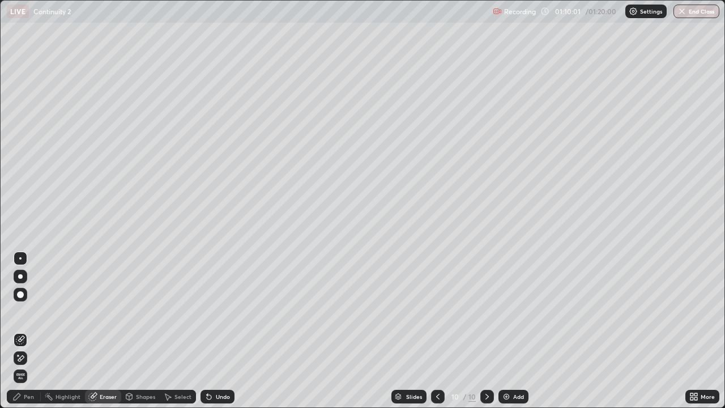
click at [31, 331] on div "Pen" at bounding box center [29, 397] width 10 height 6
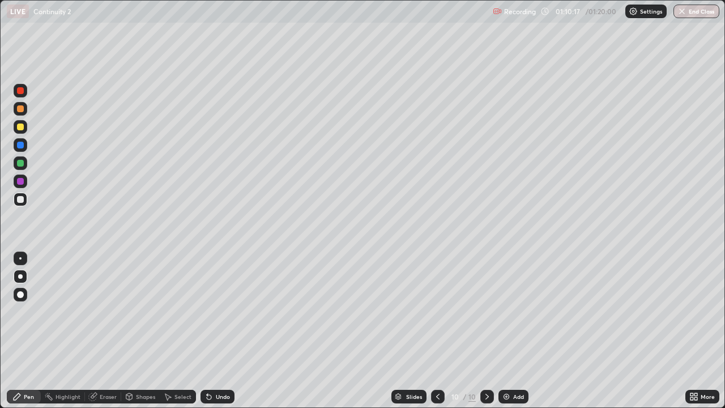
click at [106, 331] on div "Eraser" at bounding box center [108, 397] width 17 height 6
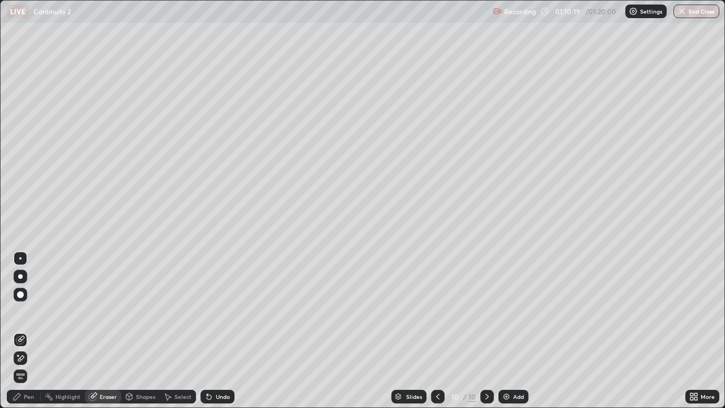
click at [27, 331] on div "Pen" at bounding box center [29, 397] width 10 height 6
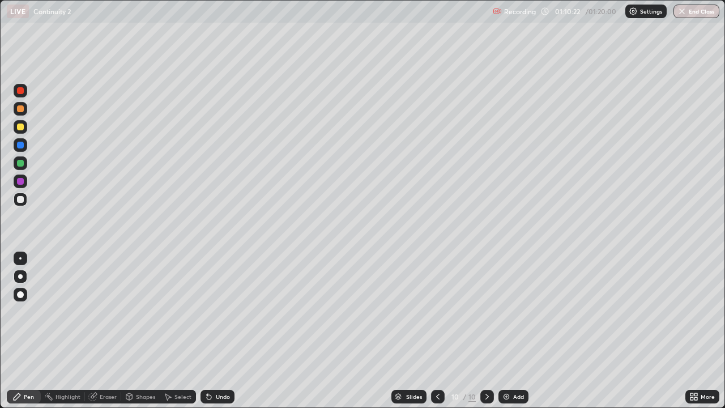
click at [21, 184] on div at bounding box center [20, 181] width 7 height 7
click at [21, 88] on div at bounding box center [20, 90] width 7 height 7
click at [16, 295] on div at bounding box center [21, 295] width 14 height 14
click at [21, 93] on div at bounding box center [20, 90] width 7 height 7
click at [20, 199] on div at bounding box center [20, 199] width 7 height 7
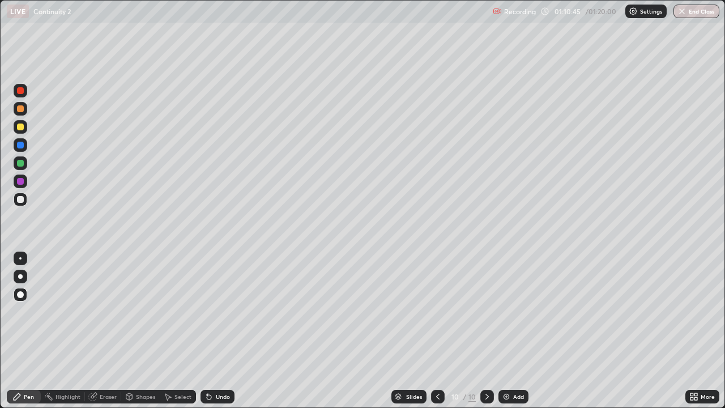
click at [19, 258] on div at bounding box center [21, 259] width 14 height 14
